Goal: Task Accomplishment & Management: Manage account settings

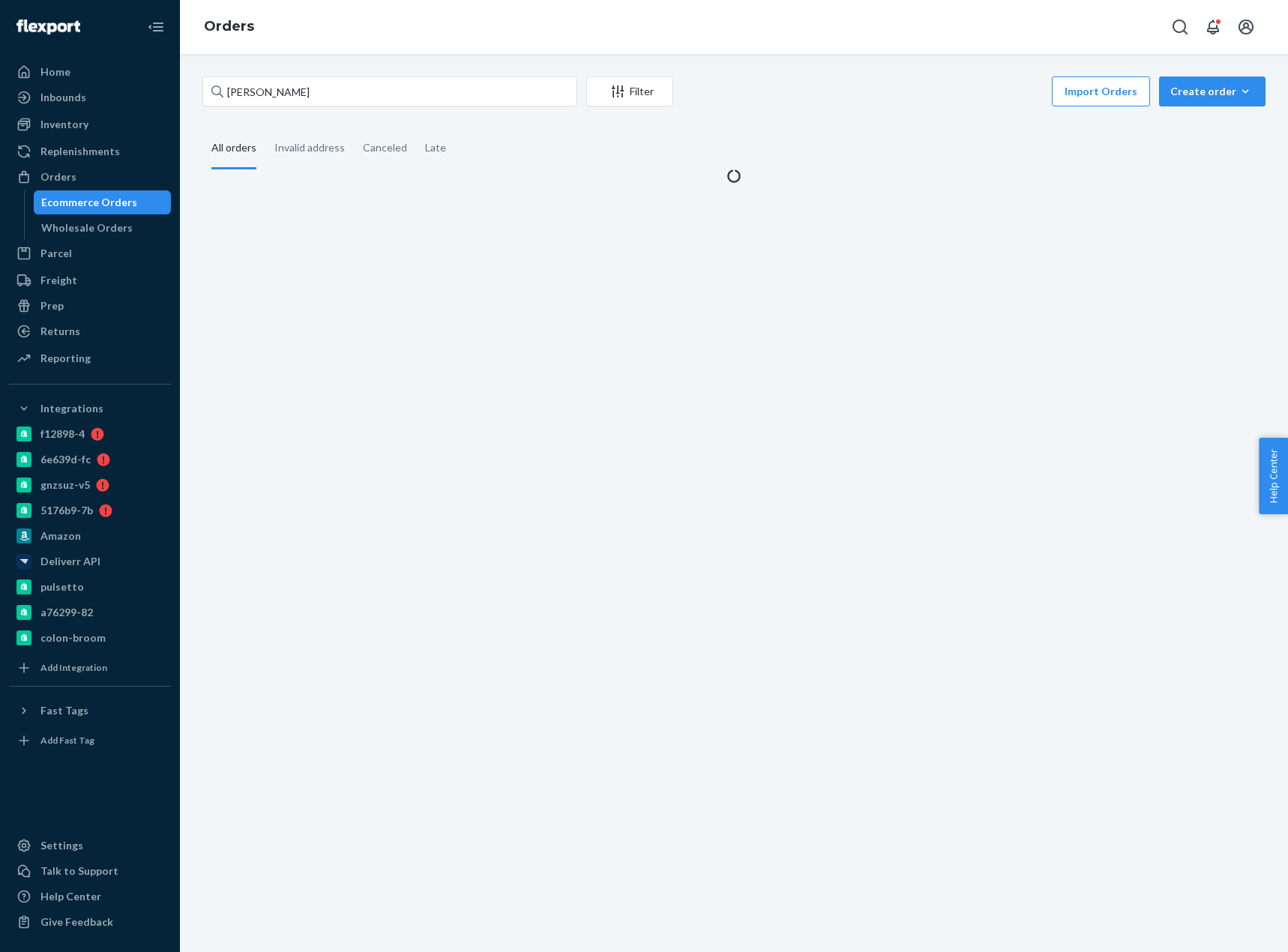
type input "[PERSON_NAME]"
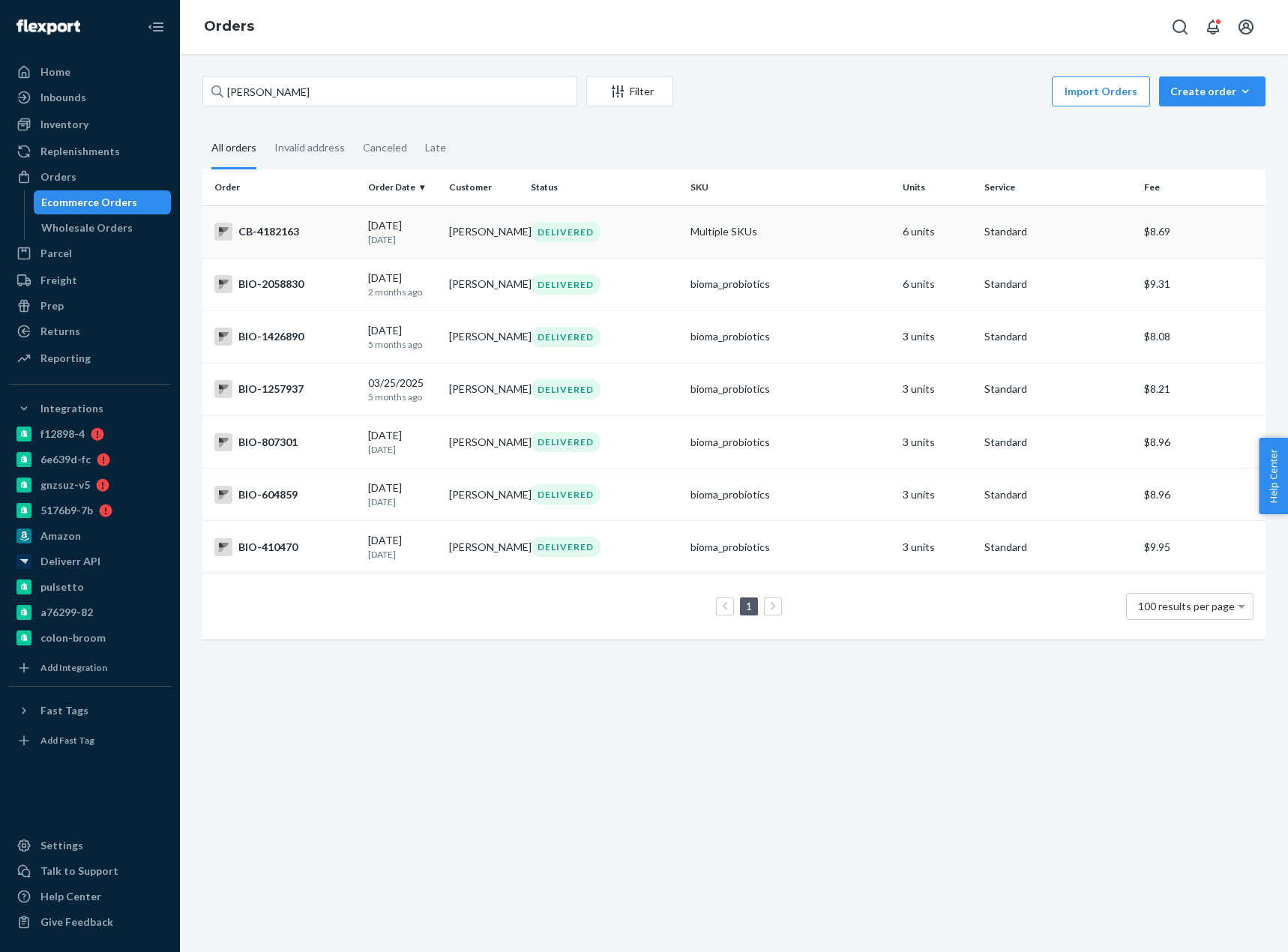
click at [289, 234] on div "CB-4182163" at bounding box center [285, 232] width 142 height 18
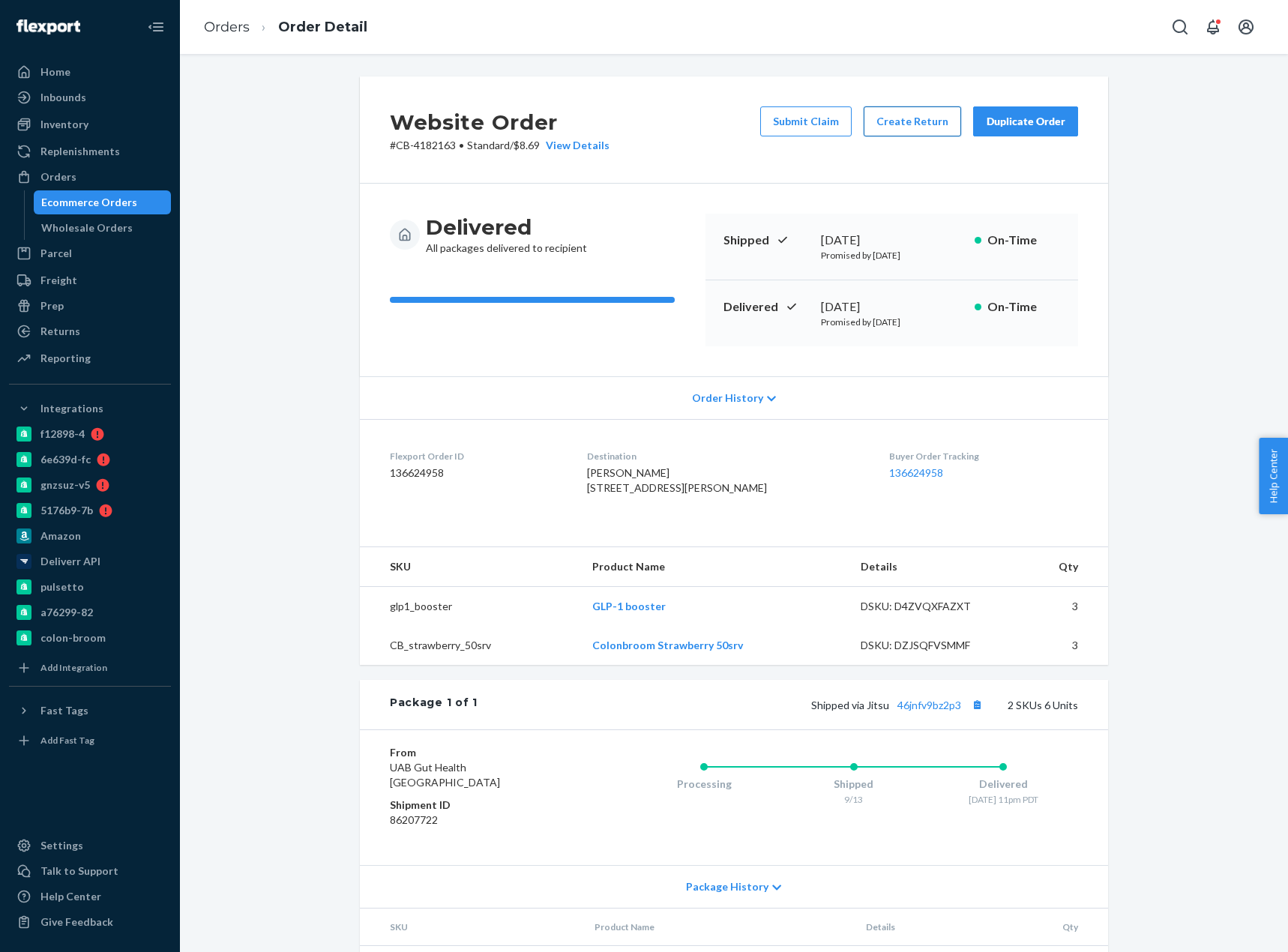
click at [898, 119] on button "Create Return" at bounding box center [912, 122] width 97 height 30
click at [896, 126] on button "Create Return" at bounding box center [912, 122] width 97 height 30
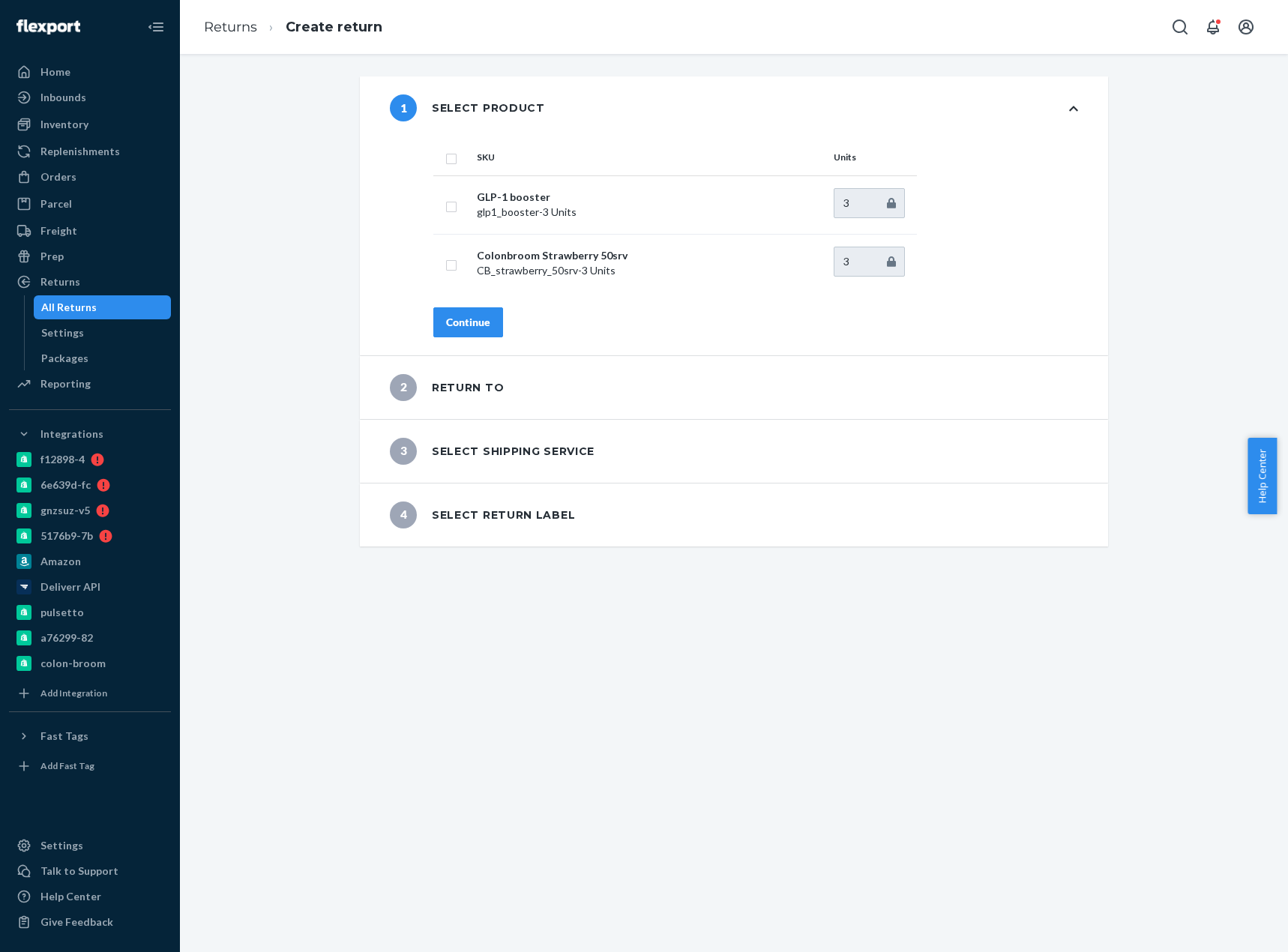
click at [445, 156] on input "checkbox" at bounding box center [451, 158] width 12 height 16
checkbox input "true"
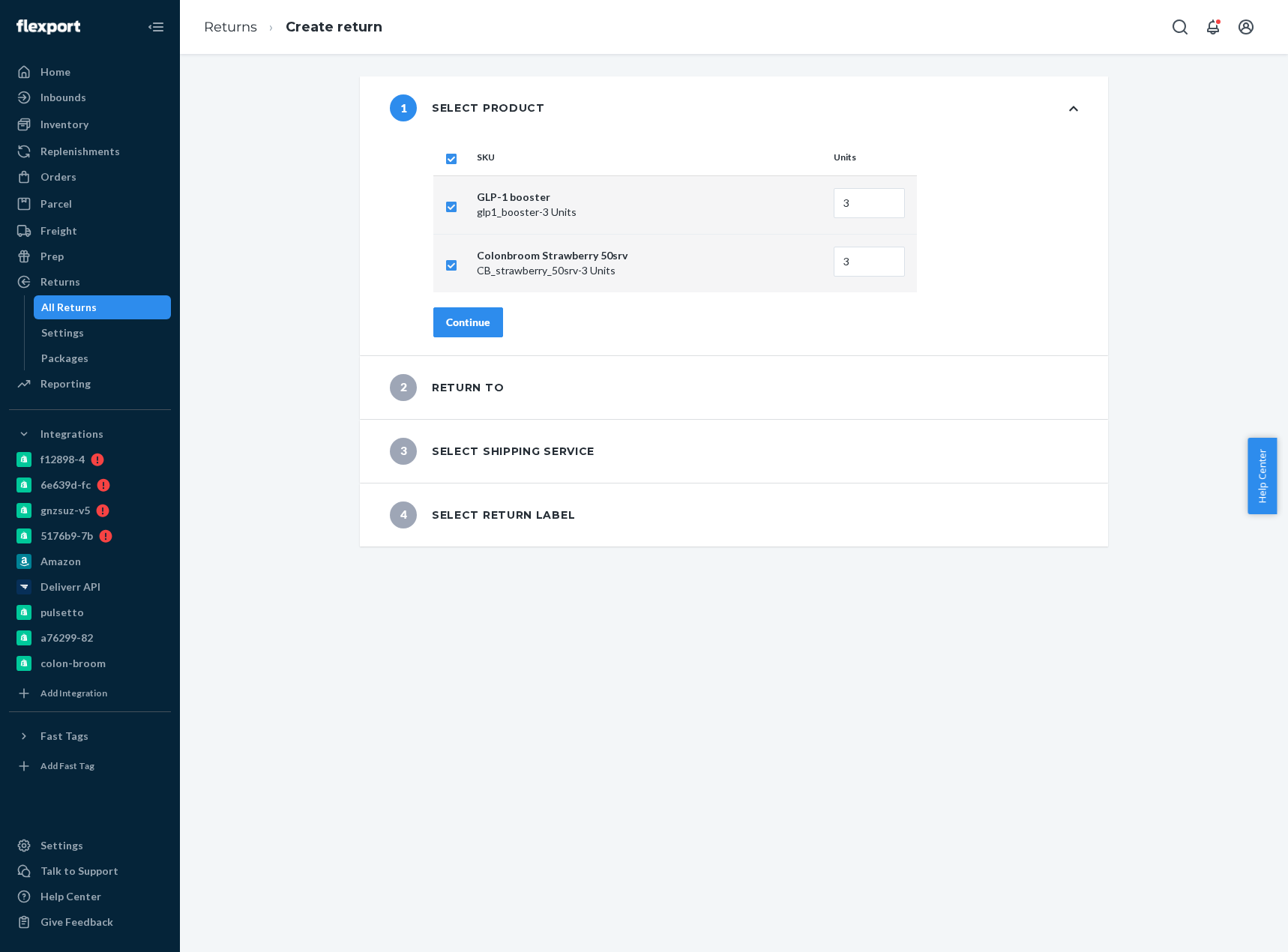
click at [469, 321] on div "Continue" at bounding box center [469, 322] width 45 height 15
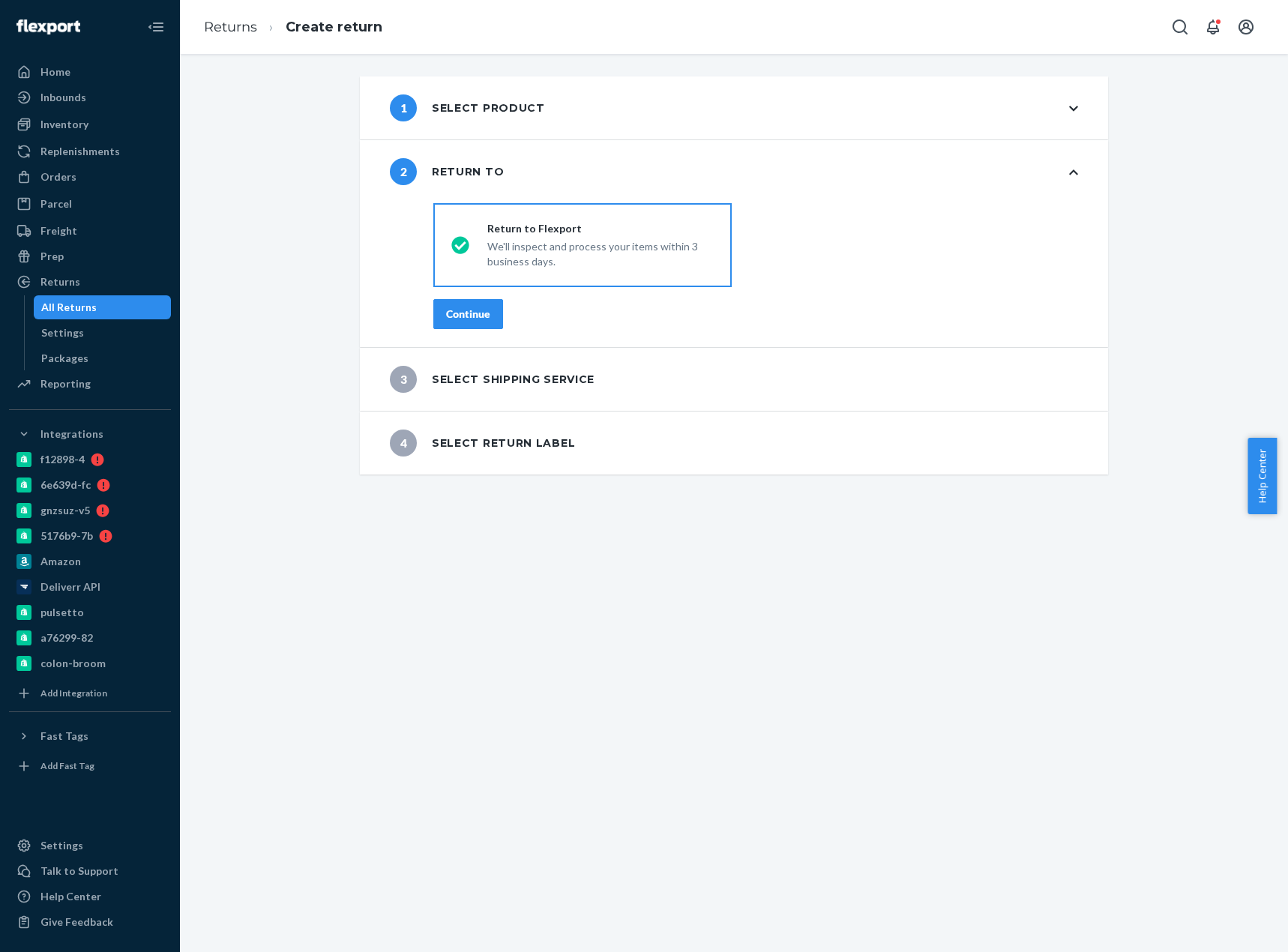
click at [471, 319] on div "Continue" at bounding box center [469, 313] width 45 height 15
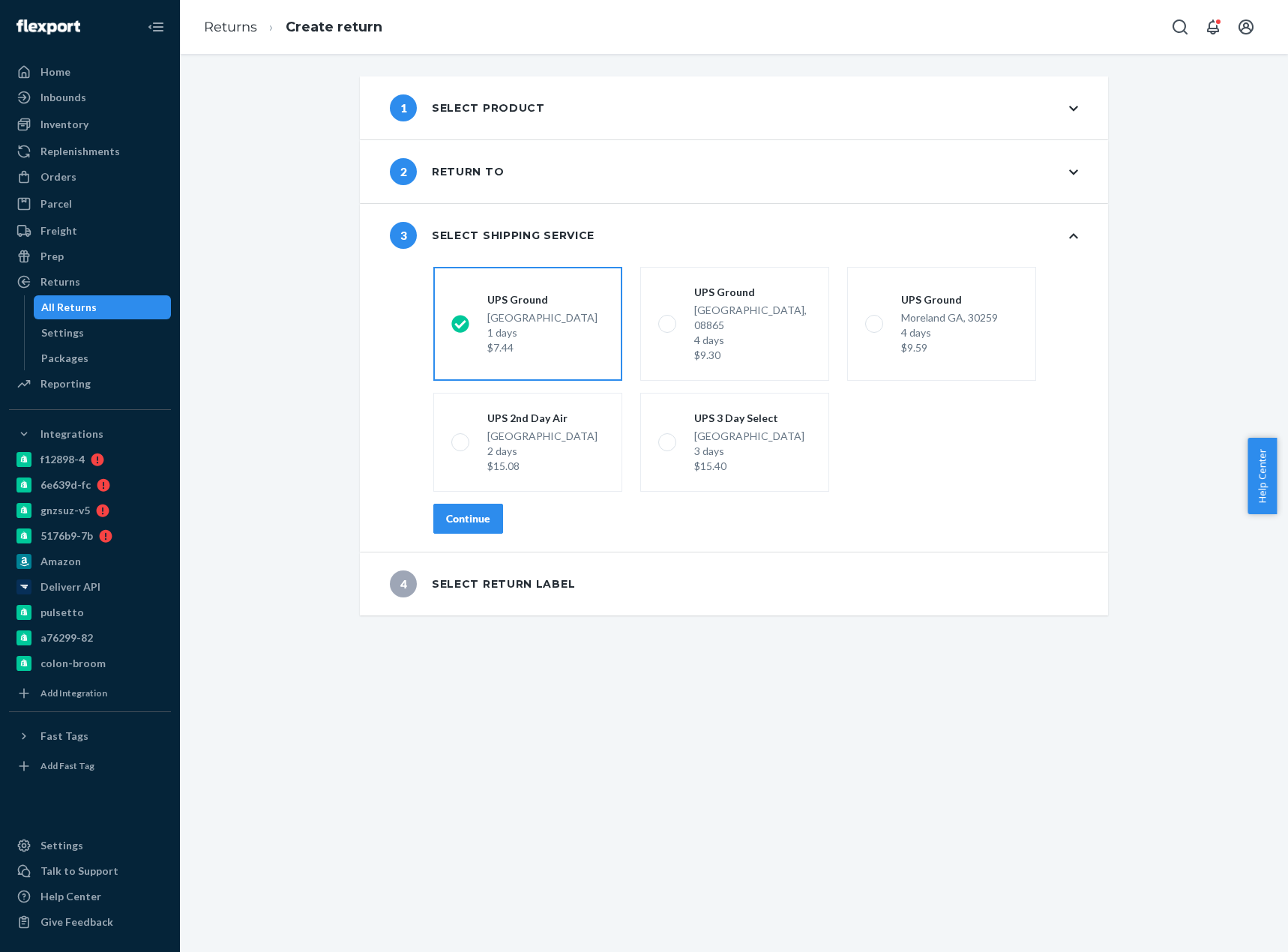
click at [467, 511] on div "Continue" at bounding box center [469, 518] width 45 height 15
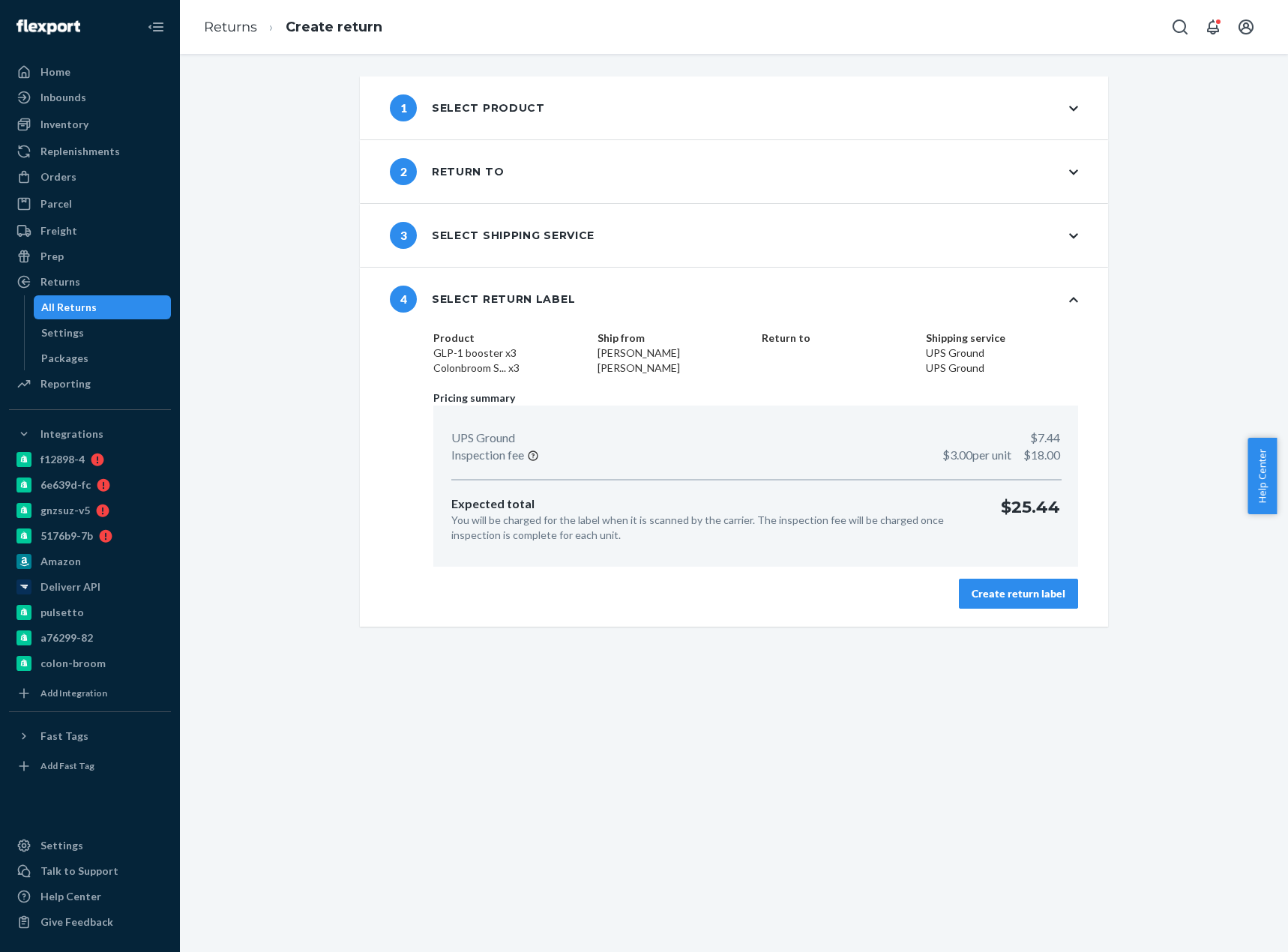
click at [1035, 598] on div "Create return label" at bounding box center [1018, 593] width 94 height 15
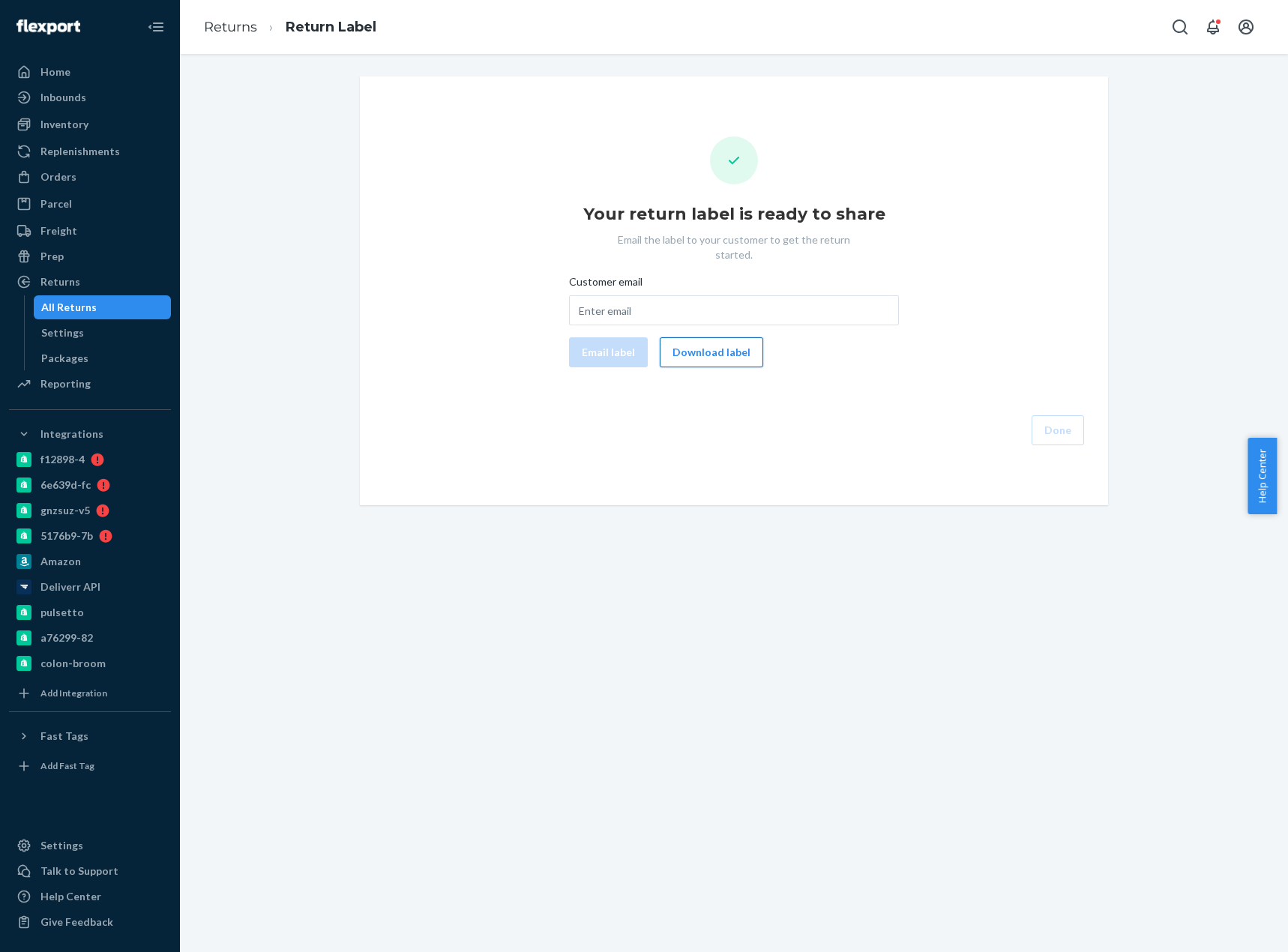
click at [733, 339] on button "Download label" at bounding box center [712, 353] width 103 height 30
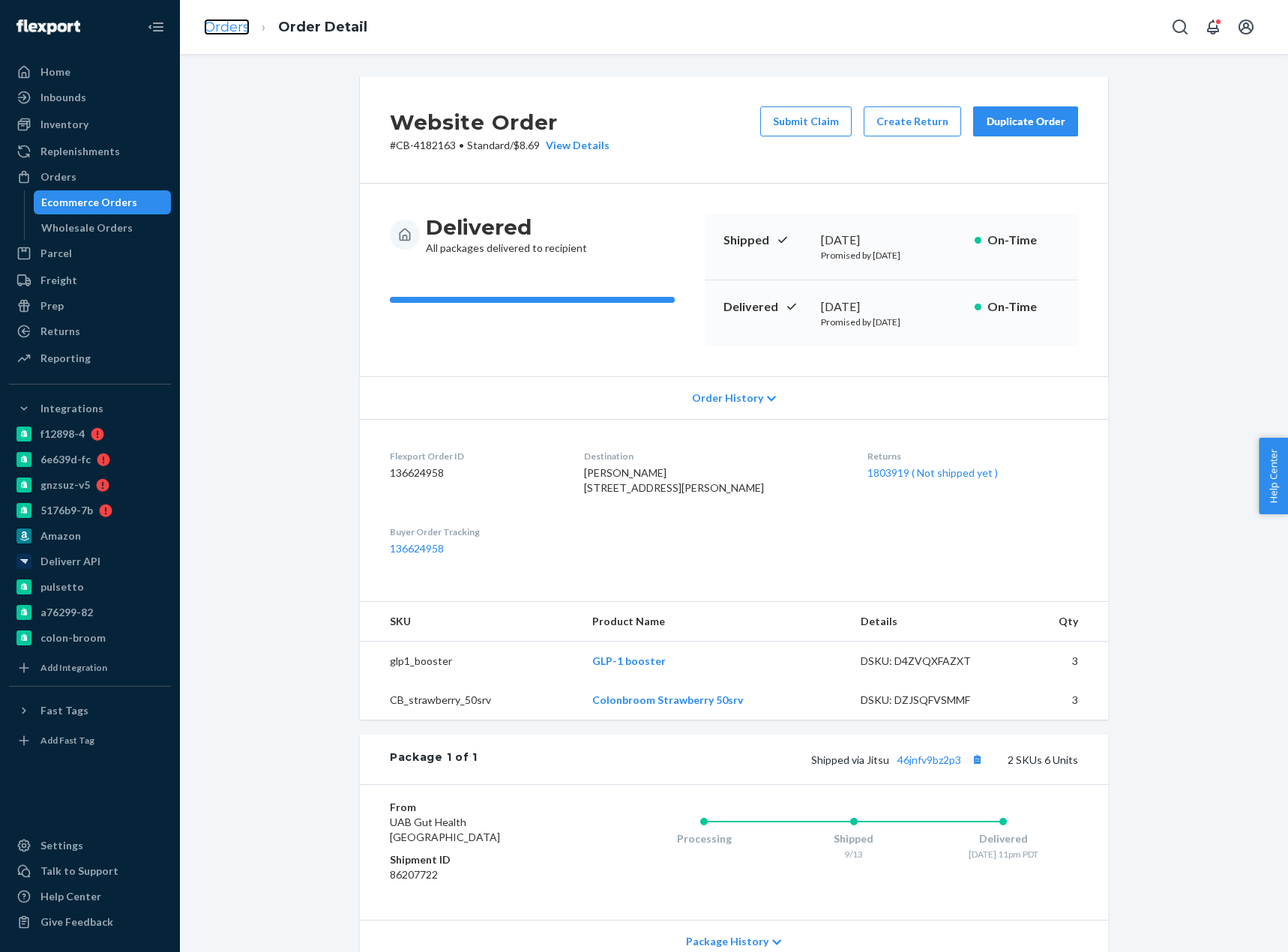
click at [234, 33] on link "Orders" at bounding box center [226, 27] width 45 height 17
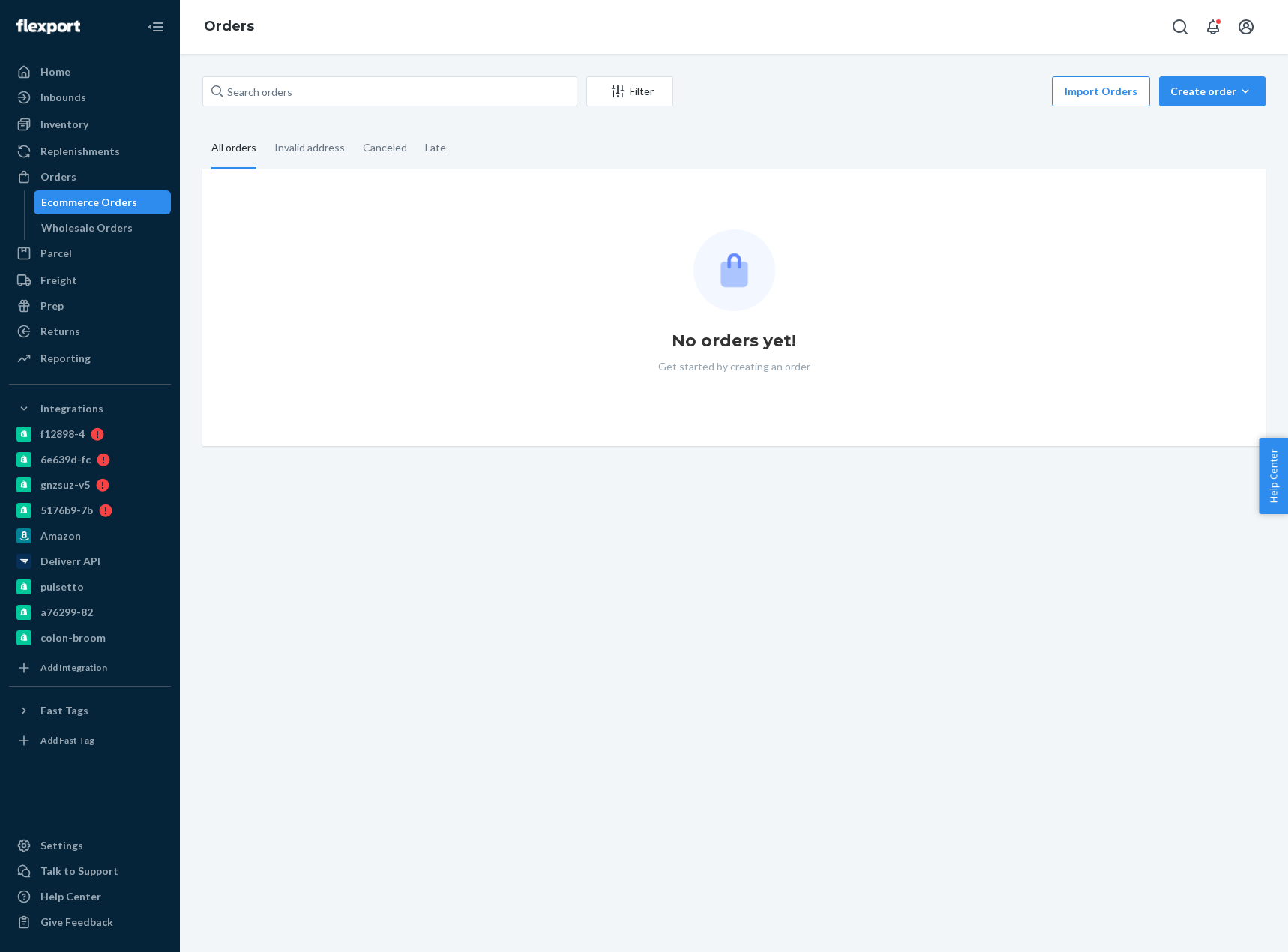
click at [271, 92] on input "text" at bounding box center [389, 92] width 375 height 30
drag, startPoint x: 234, startPoint y: 33, endPoint x: 271, endPoint y: 92, distance: 69.6
click at [271, 92] on input "text" at bounding box center [389, 92] width 375 height 30
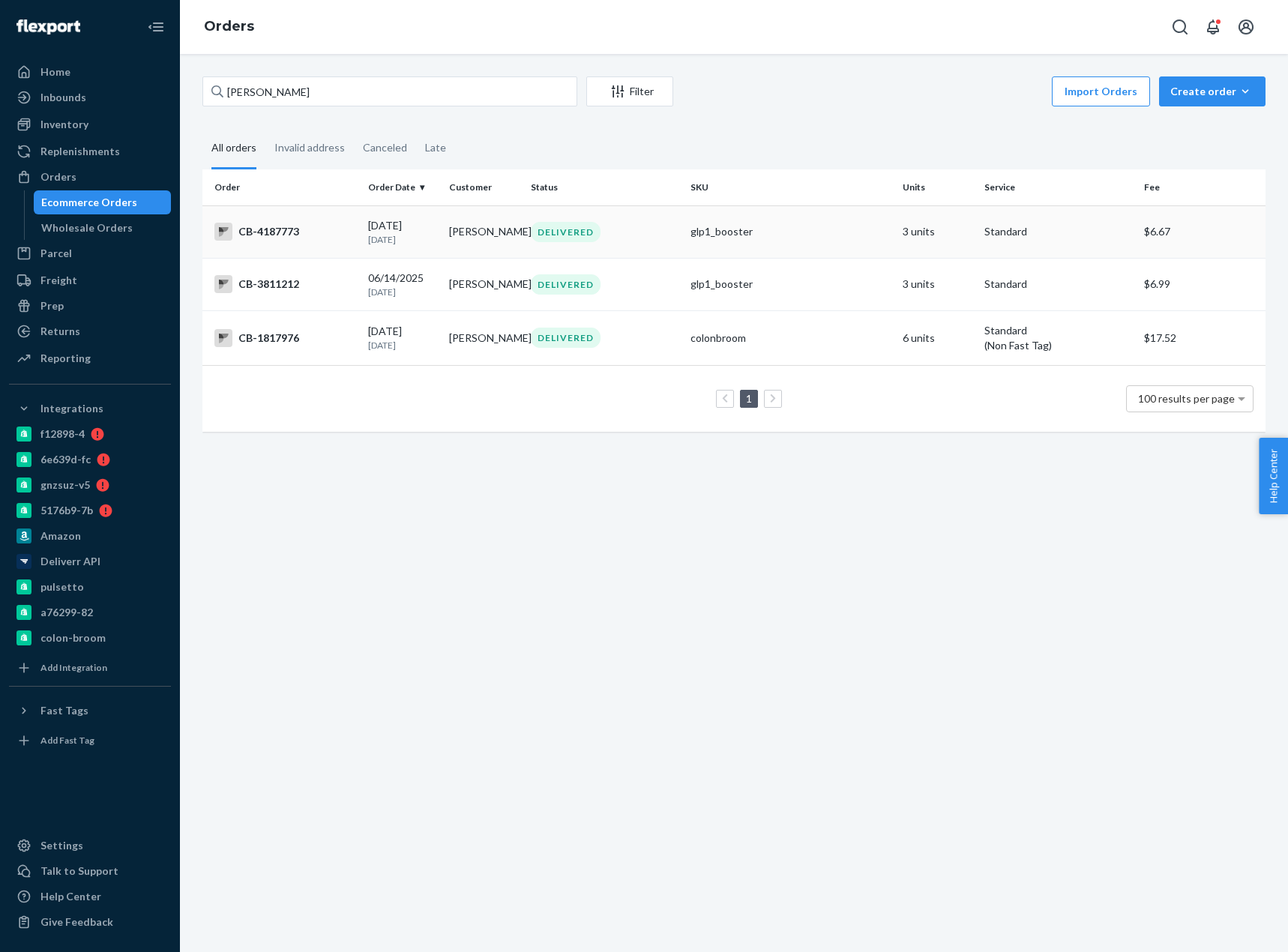
type input "AJ Olivo"
click at [288, 242] on td "CB-4187773" at bounding box center [281, 232] width 159 height 53
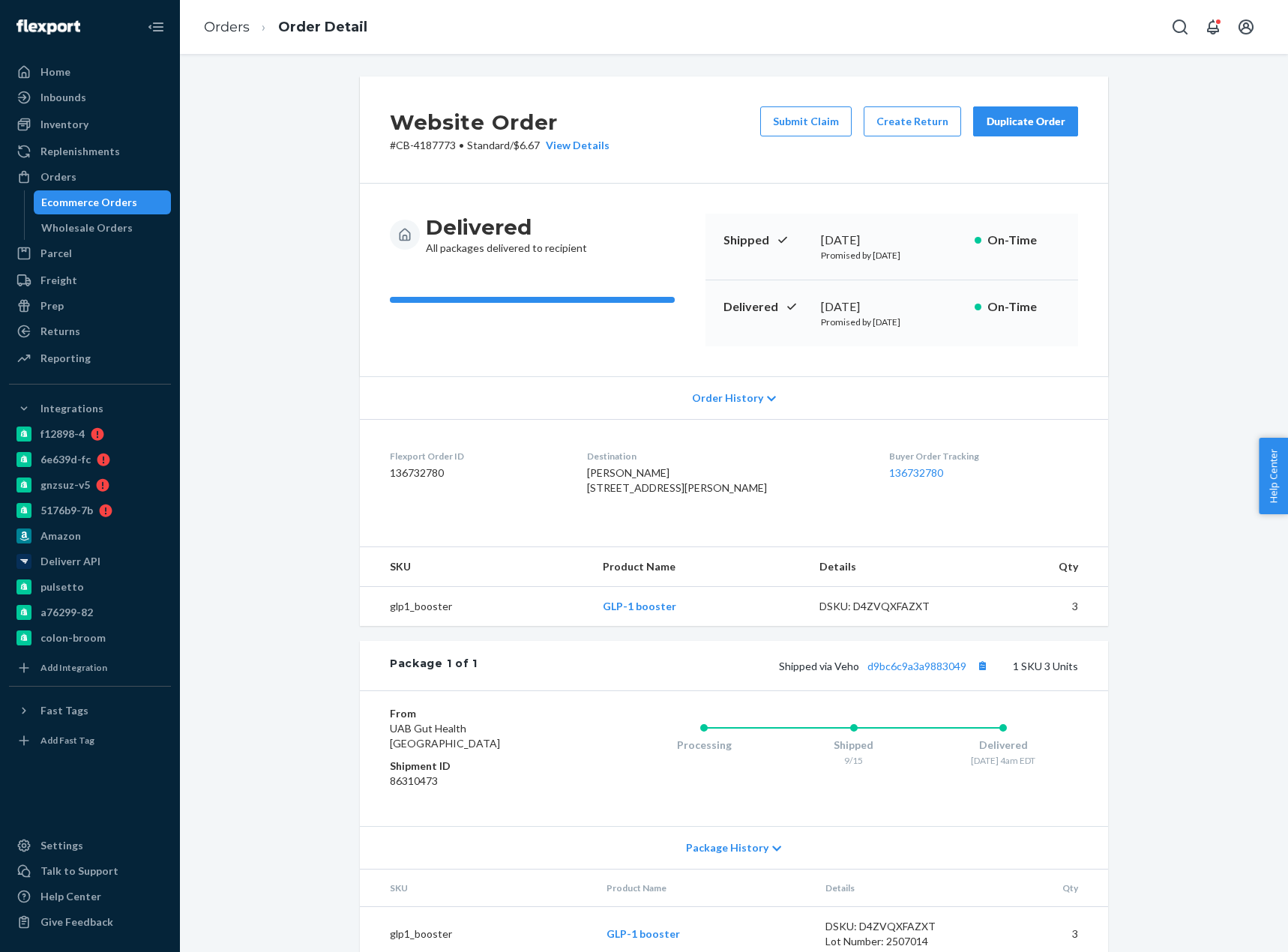
click at [424, 152] on p "# CB-4187773 • Standard / $6.67 View Details" at bounding box center [500, 145] width 220 height 15
copy p "4187773"
drag, startPoint x: 229, startPoint y: 31, endPoint x: 254, endPoint y: 74, distance: 49.7
click at [229, 31] on link "Orders" at bounding box center [226, 27] width 45 height 17
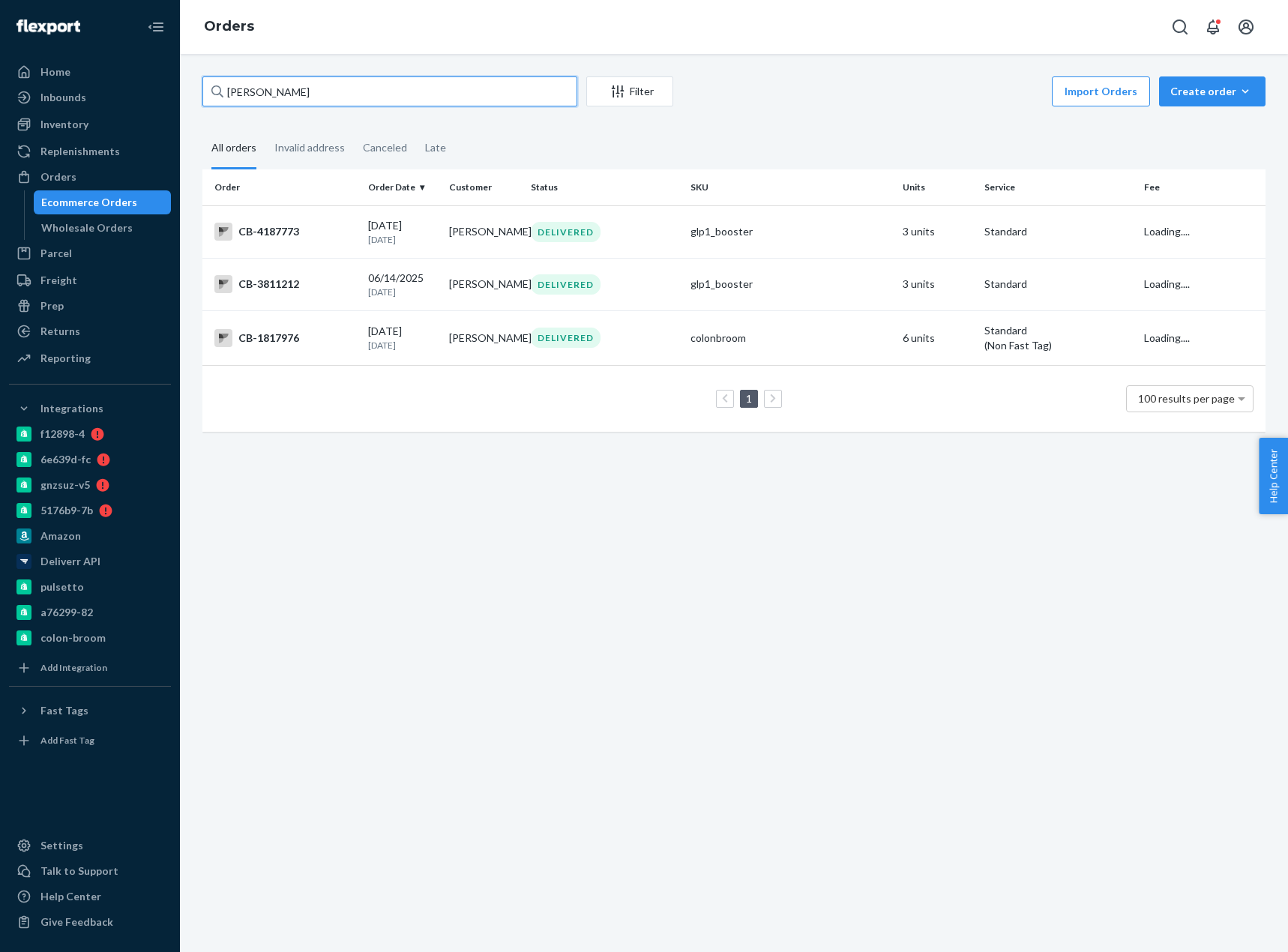
click at [263, 85] on input "AJ Olivo" at bounding box center [389, 92] width 375 height 30
paste input "4191727"
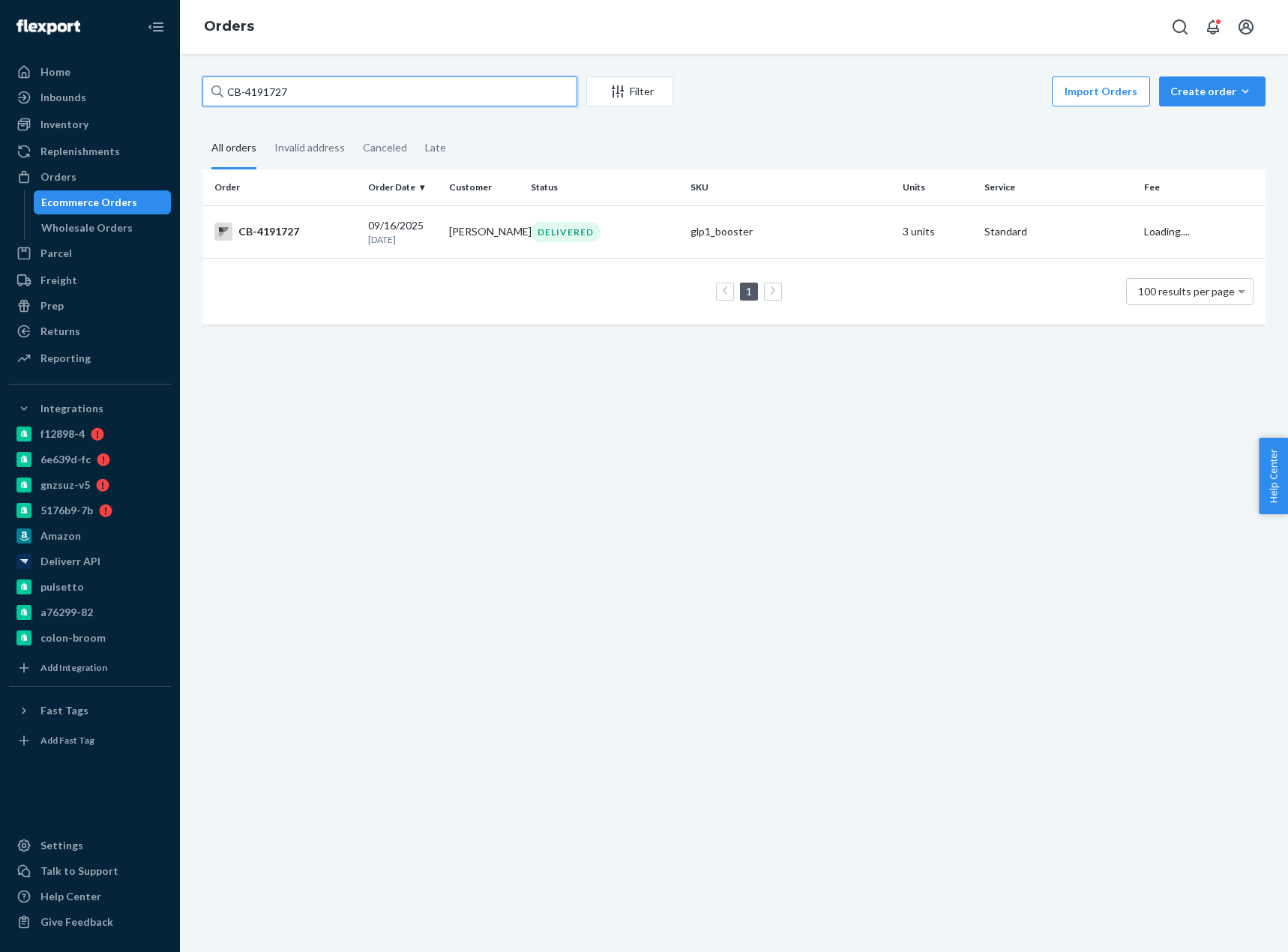
type input "CB-4191727"
click at [300, 248] on td "CB-4191727" at bounding box center [281, 232] width 159 height 53
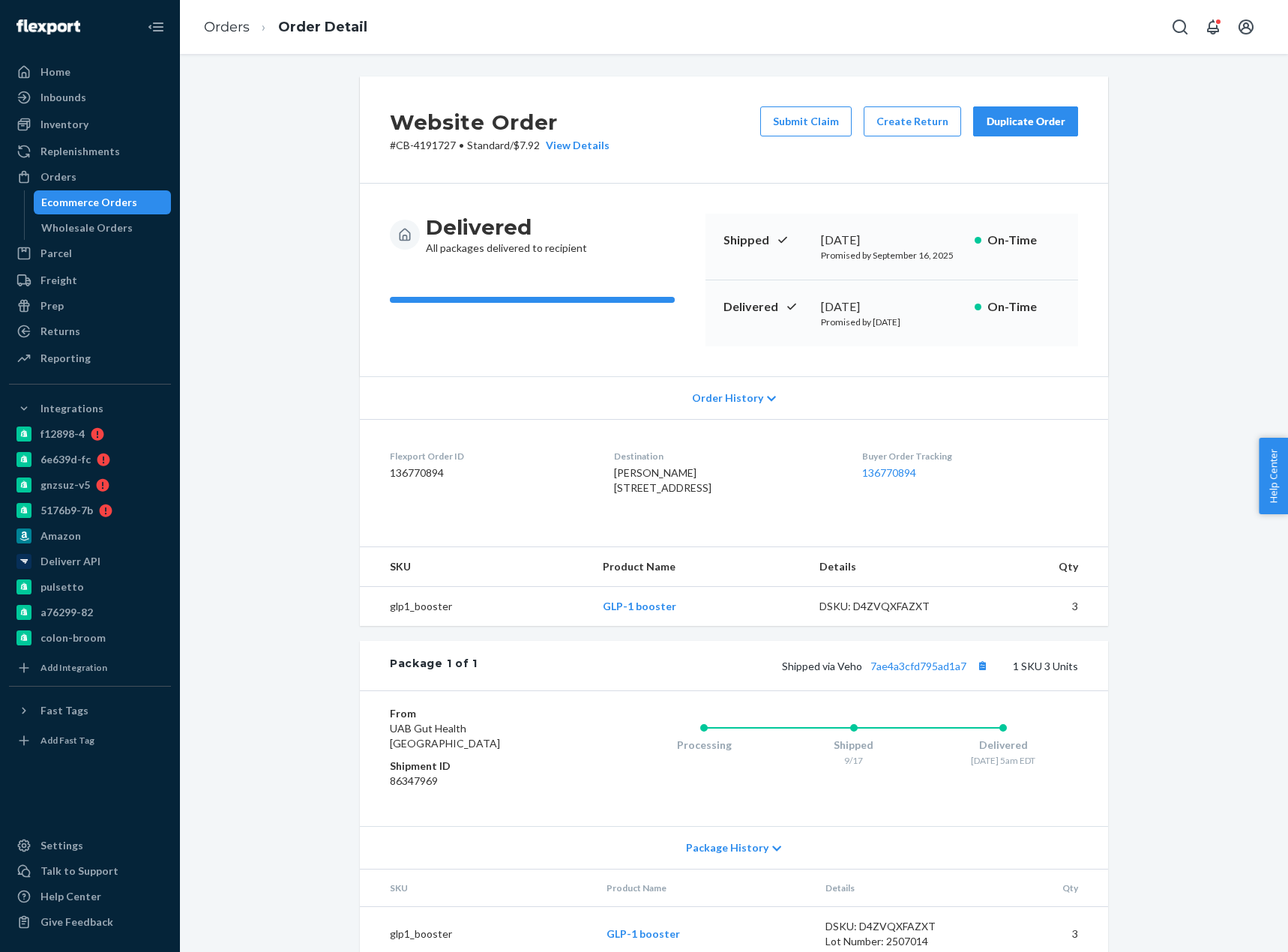
click at [1249, 754] on div "Website Order # CB-4191727 • Standard / $7.92 View Details Submit Claim Create …" at bounding box center [734, 527] width 1086 height 902
click at [220, 31] on link "Orders" at bounding box center [226, 27] width 45 height 17
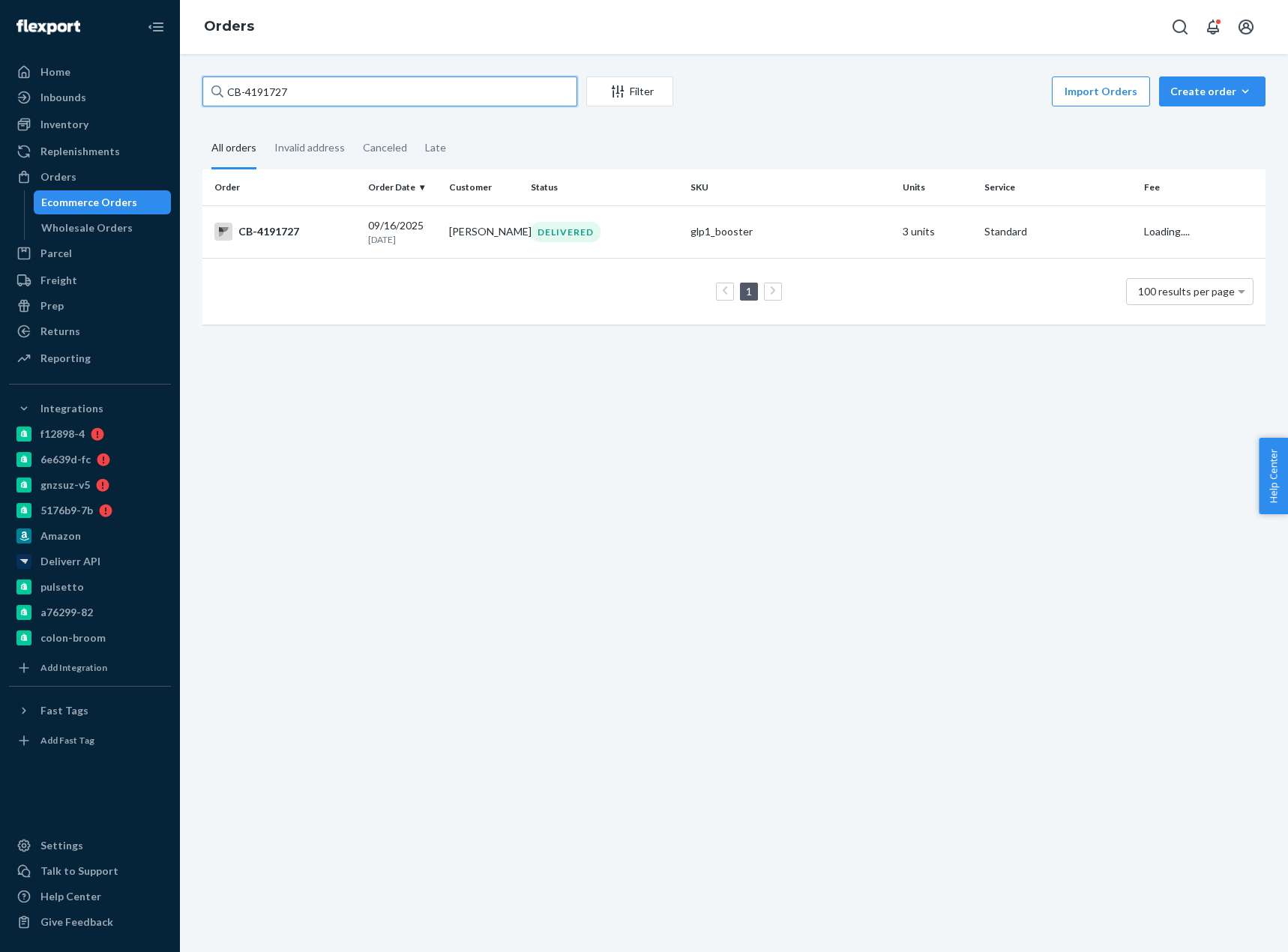
click at [268, 97] on input "CB-4191727" at bounding box center [389, 92] width 375 height 30
paste input "Brett Bonar"
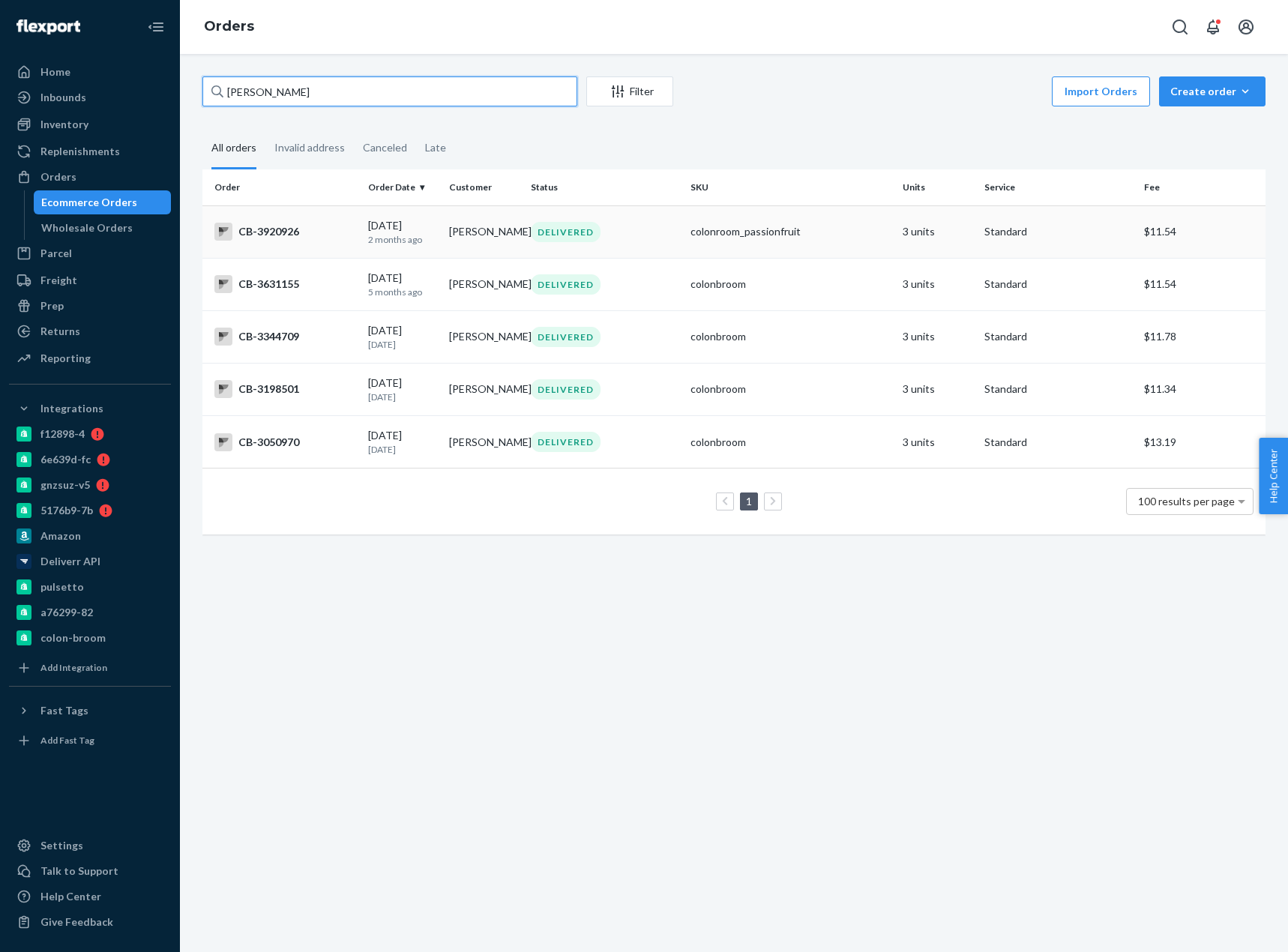
type input "Brett Bonar"
click at [282, 232] on div "CB-3920926" at bounding box center [285, 232] width 142 height 18
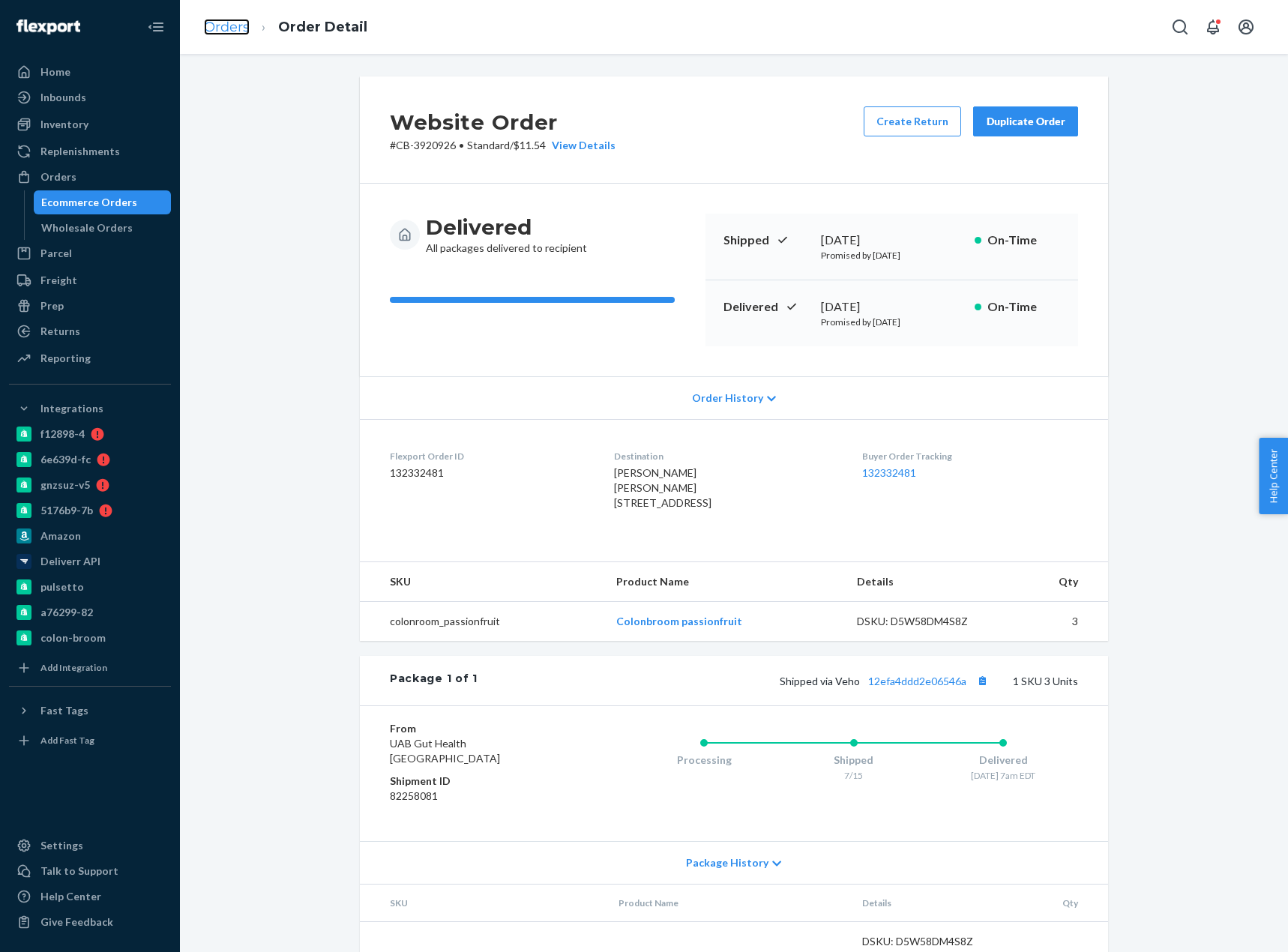
click at [224, 28] on link "Orders" at bounding box center [226, 27] width 45 height 17
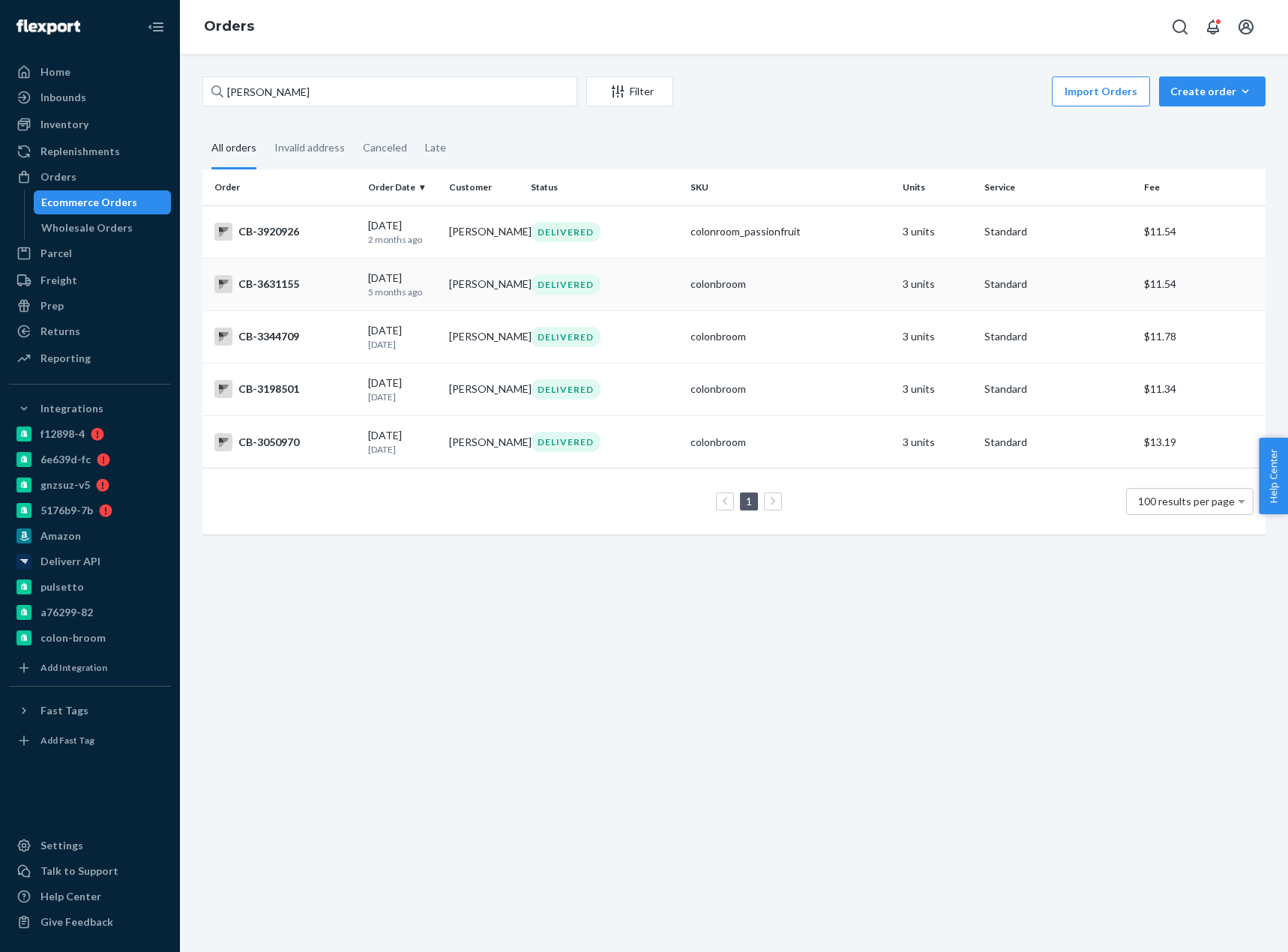
click at [278, 285] on div "CB-3631155" at bounding box center [285, 284] width 142 height 18
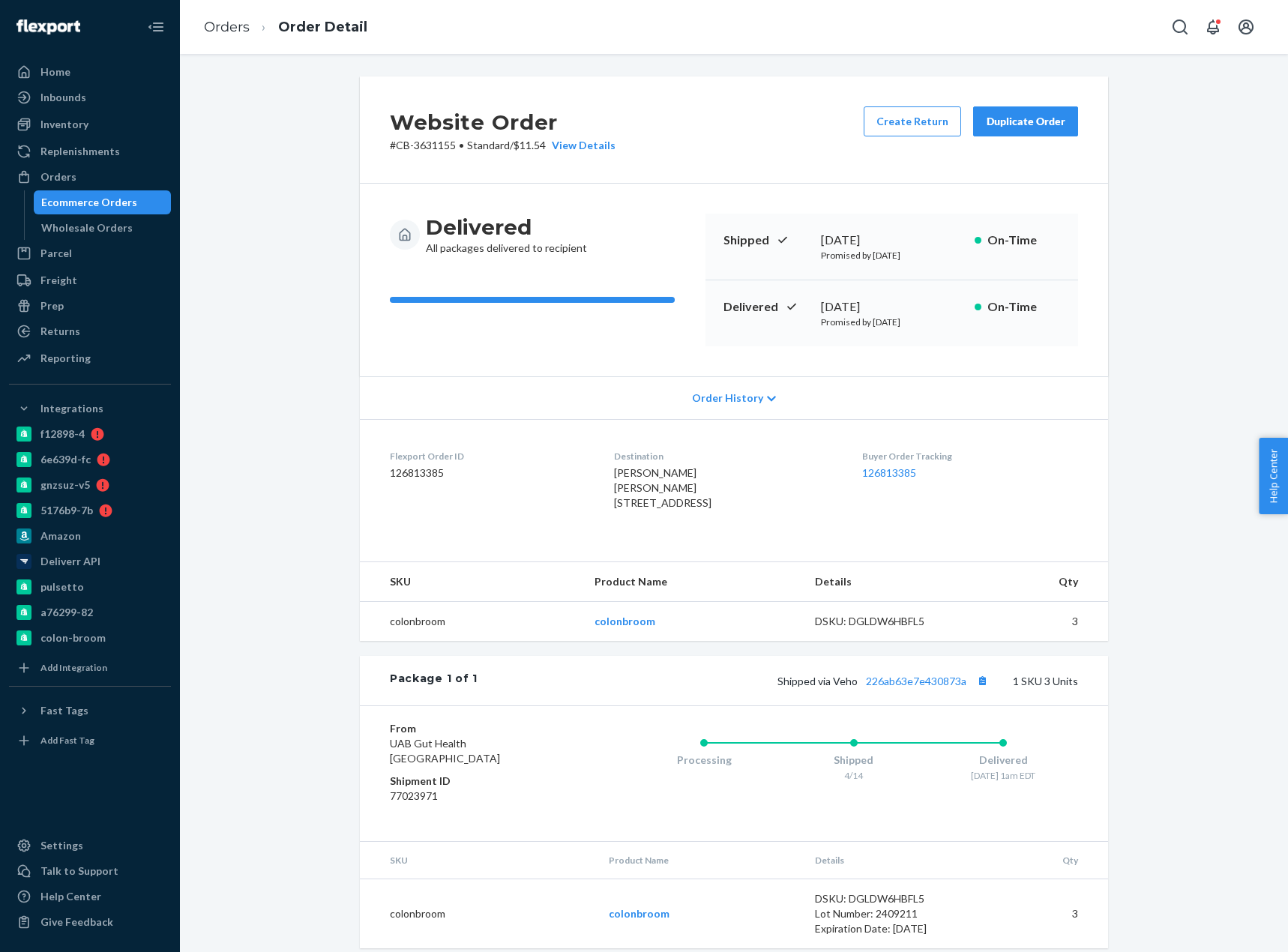
click at [416, 143] on p "# CB-3631155 • Standard / $11.54 View Details" at bounding box center [502, 145] width 225 height 15
copy p "3631155"
click at [217, 26] on link "Orders" at bounding box center [226, 27] width 45 height 17
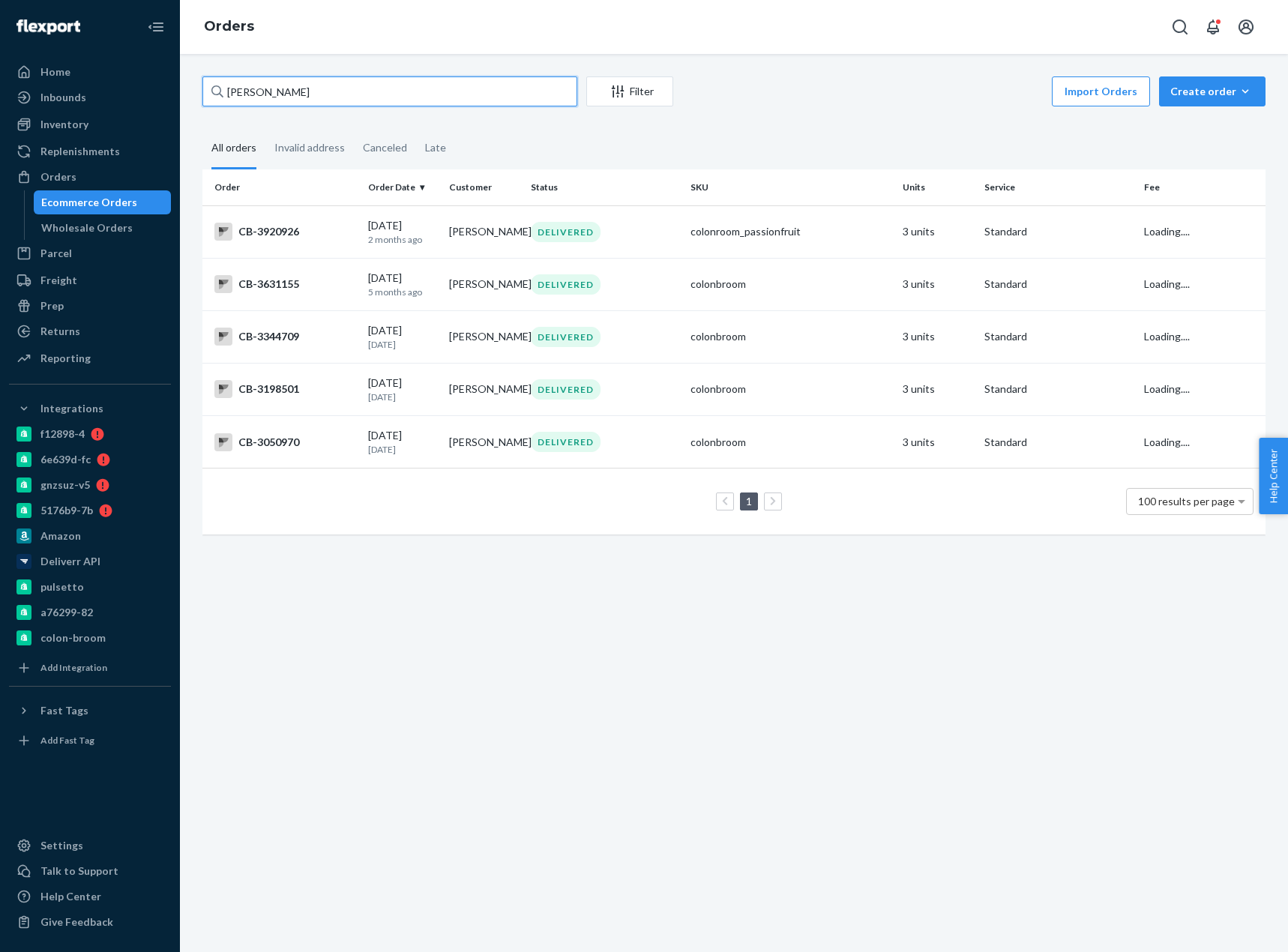
click at [248, 89] on input "Brett Bonar" at bounding box center [389, 92] width 375 height 30
click at [247, 89] on input "Brett Bonar" at bounding box center [389, 92] width 375 height 30
paste input "4200814"
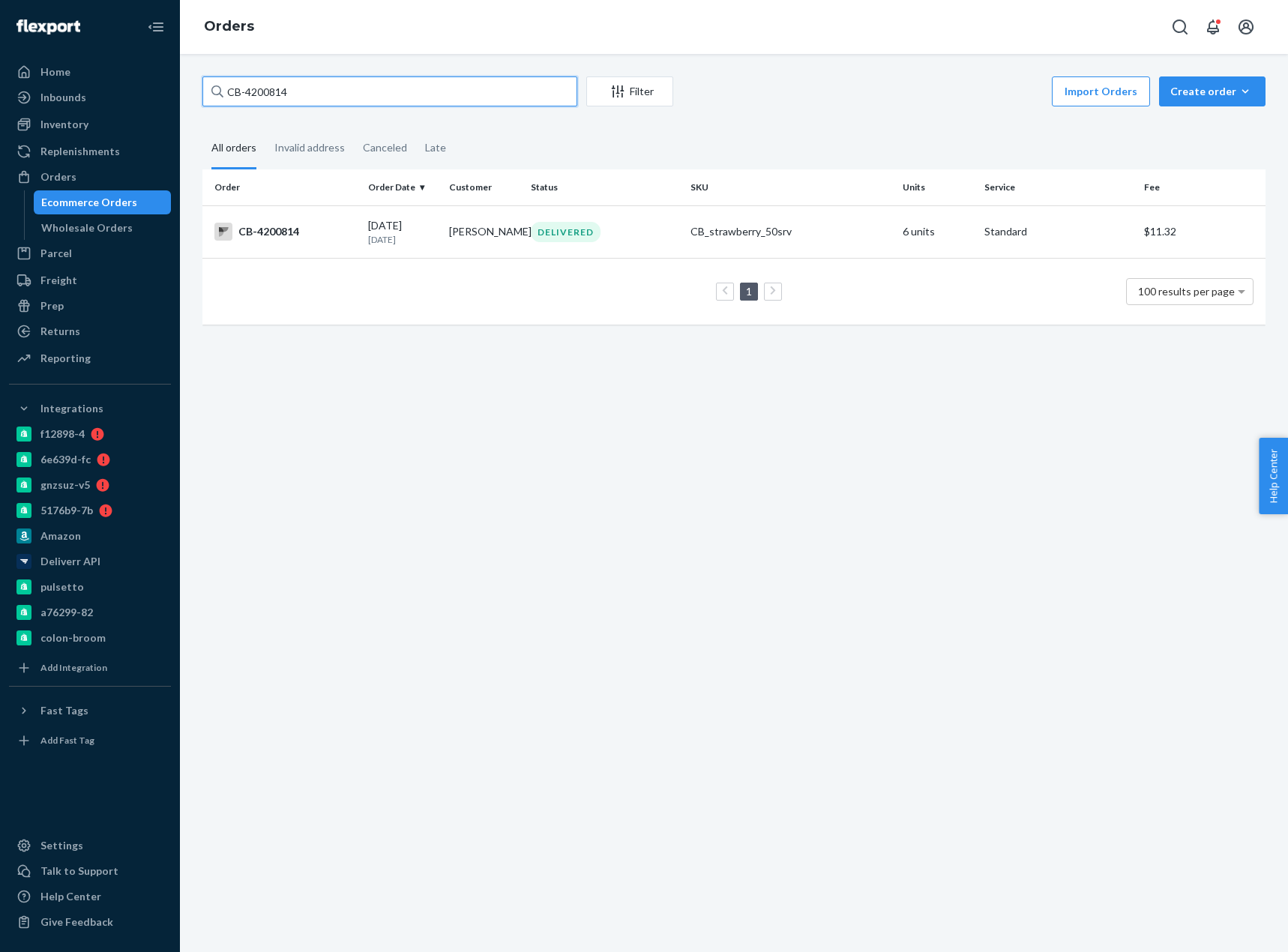
type input "CB-4200814"
click at [450, 238] on td "Tracy Valencia" at bounding box center [484, 232] width 82 height 53
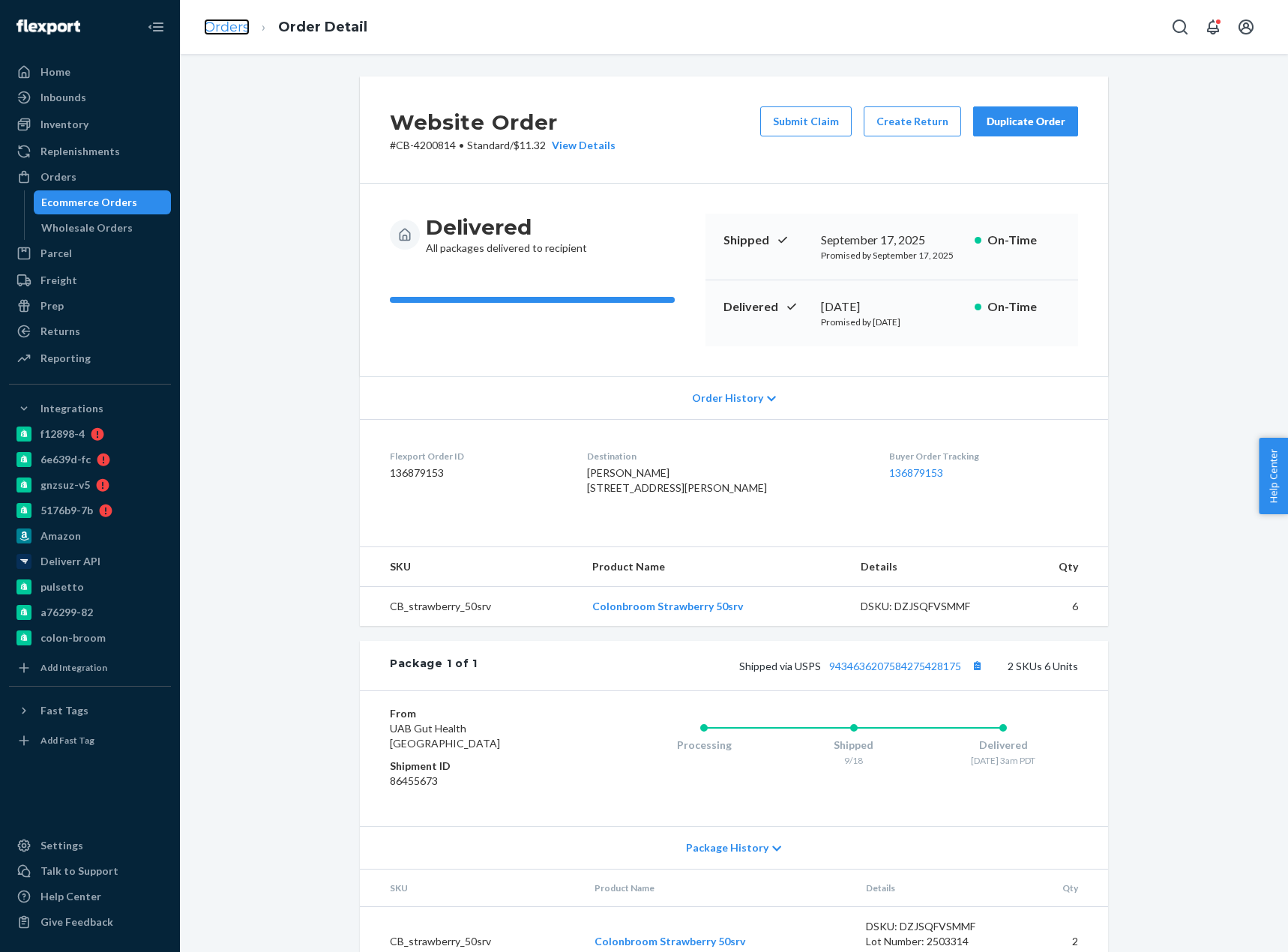
click at [221, 31] on link "Orders" at bounding box center [226, 27] width 45 height 17
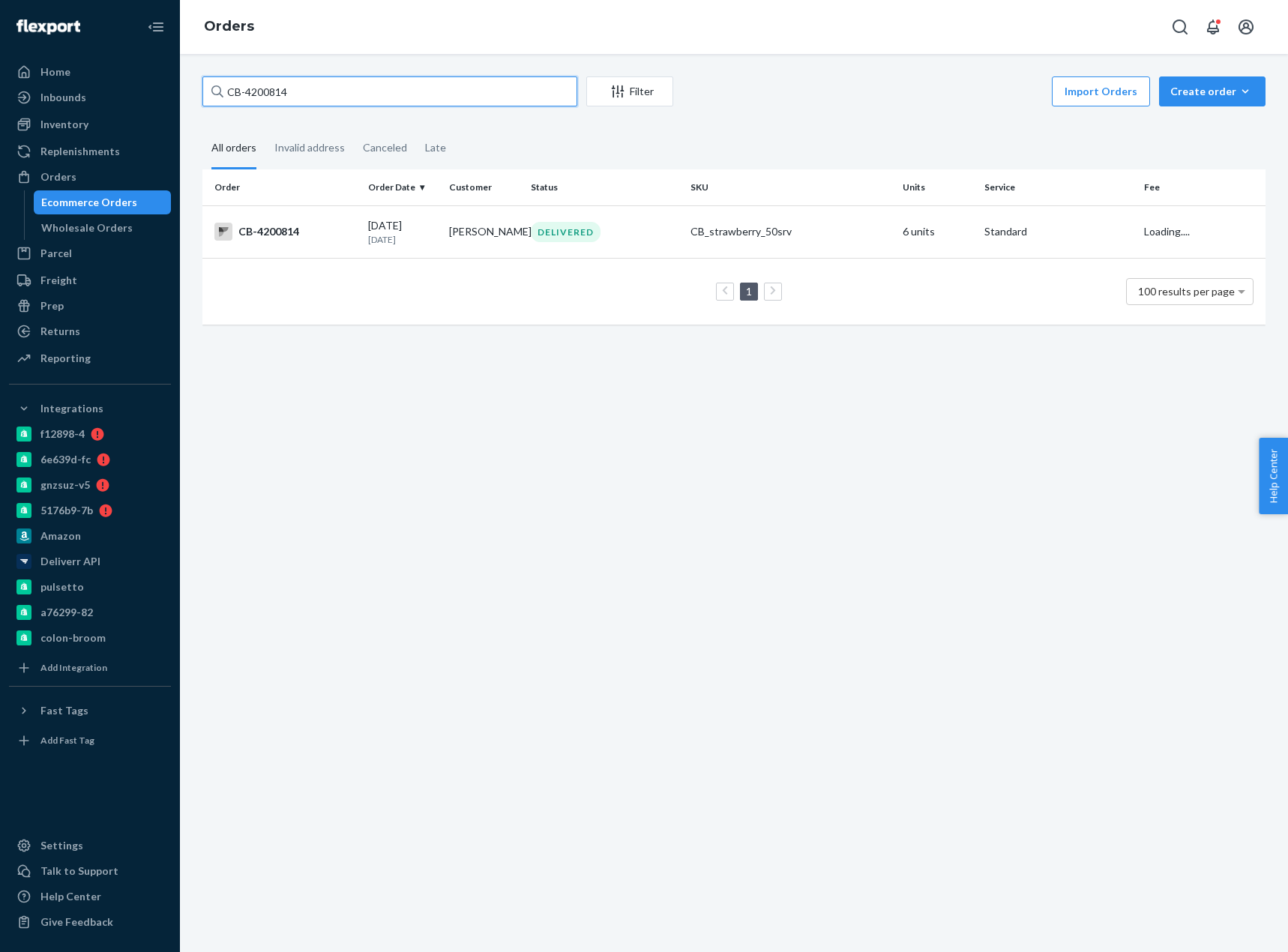
click at [273, 81] on input "CB-4200814" at bounding box center [389, 92] width 375 height 30
click at [273, 82] on input "CB-4200814" at bounding box center [389, 92] width 375 height 30
paste input "4201547"
type input "CB- 4201547"
click at [320, 225] on div "CB-4201547" at bounding box center [285, 232] width 142 height 18
